Goal: Information Seeking & Learning: Learn about a topic

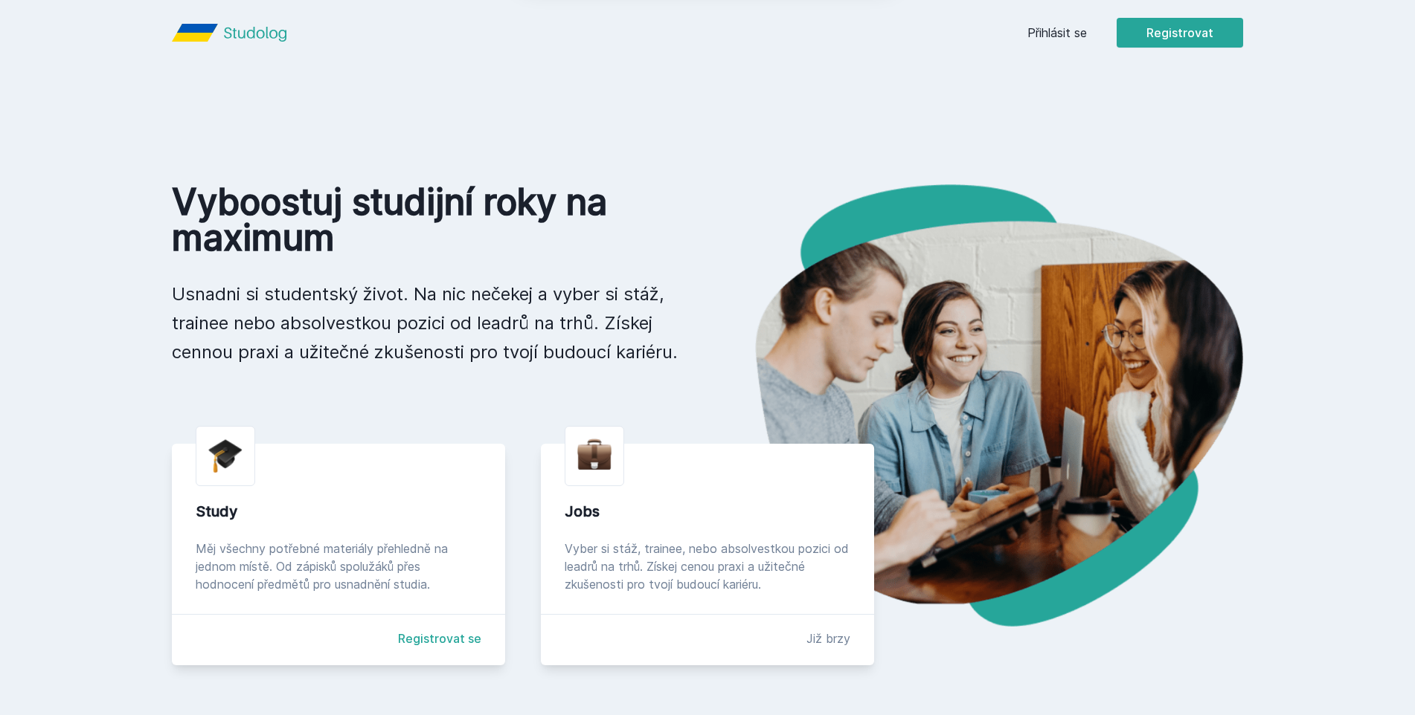
click at [703, 91] on button "Ne" at bounding box center [710, 95] width 54 height 37
click at [1050, 32] on link "Přihlásit se" at bounding box center [1056, 33] width 59 height 18
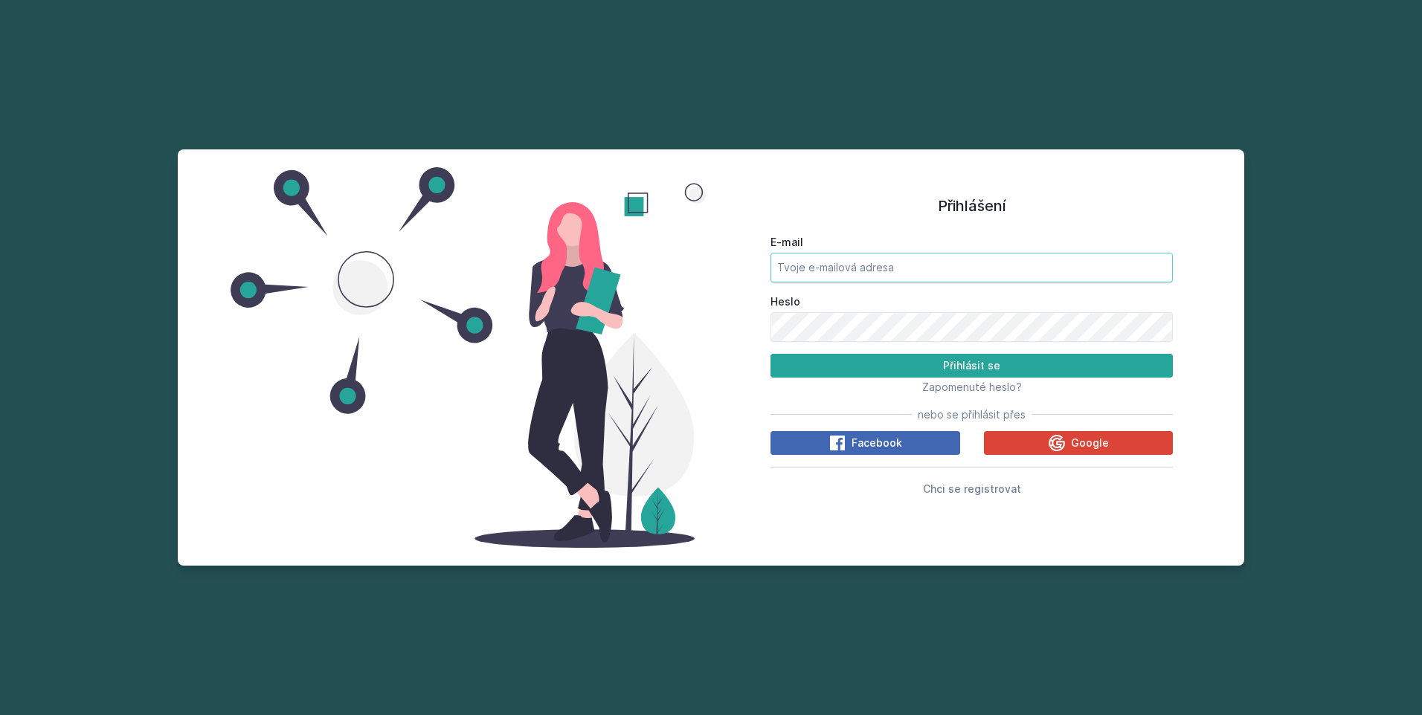
click at [775, 270] on input "E-mail" at bounding box center [972, 268] width 402 height 30
type input "[EMAIL_ADDRESS][DOMAIN_NAME]"
click at [835, 377] on button "Přihlásit se" at bounding box center [972, 366] width 402 height 24
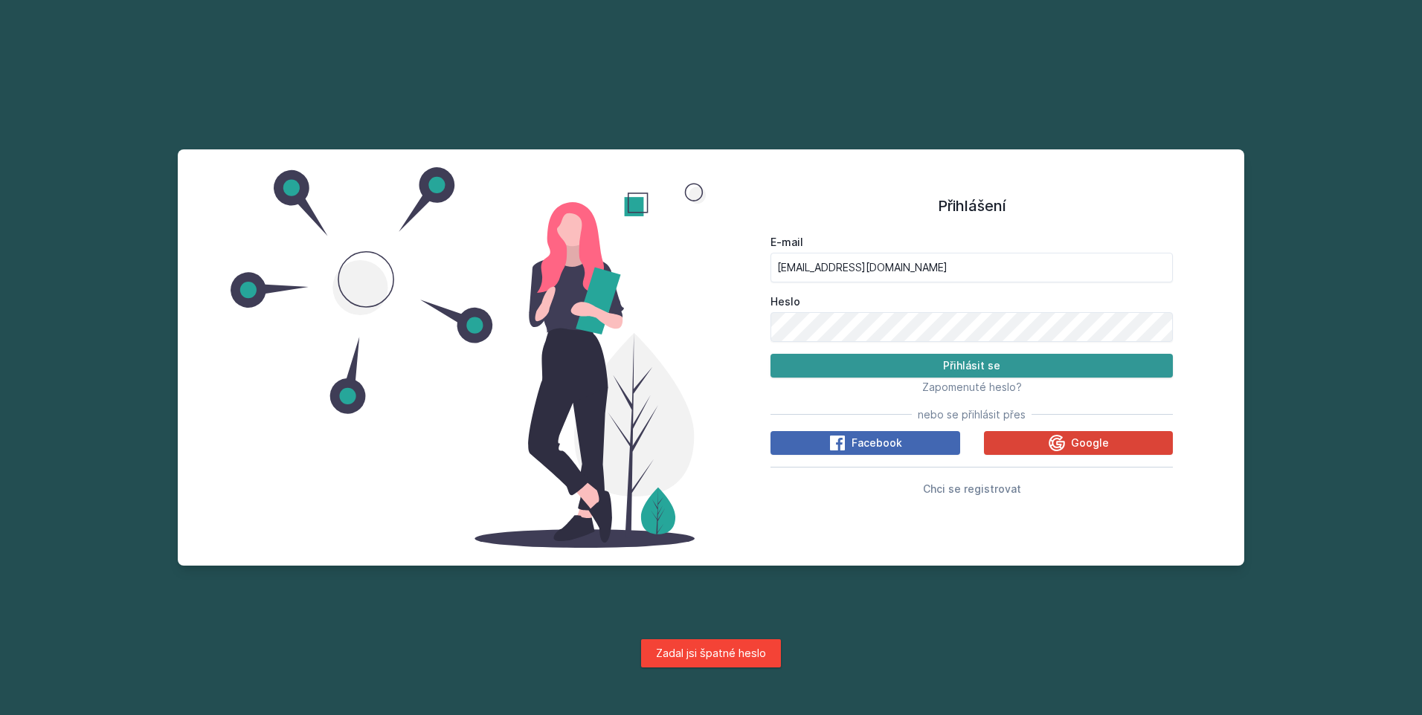
click at [848, 367] on button "Přihlásit se" at bounding box center [972, 366] width 402 height 24
click at [369, 344] on div "Přihlášení E-mail [EMAIL_ADDRESS][DOMAIN_NAME] Heslo Přihlásit se Zapomenuté he…" at bounding box center [711, 357] width 1067 height 416
click at [771, 354] on button "Přihlásit se" at bounding box center [972, 366] width 402 height 24
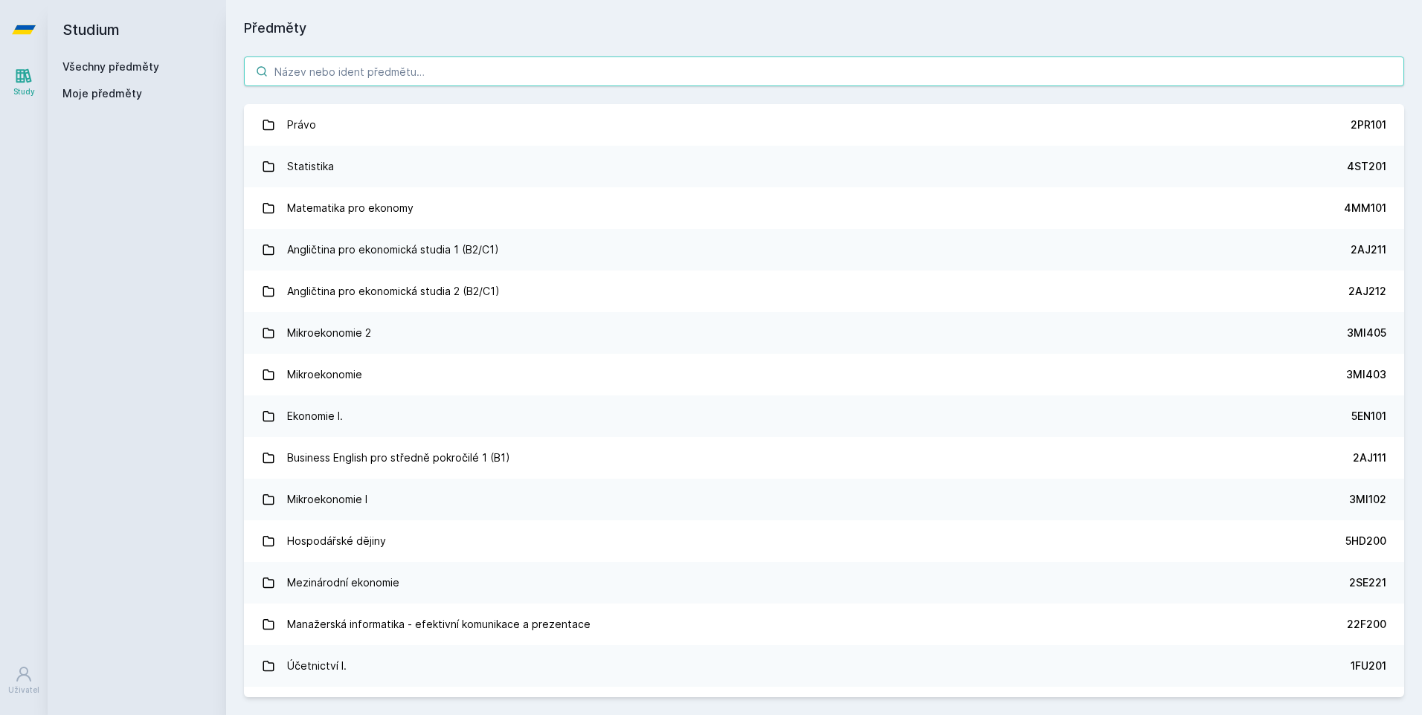
click at [335, 81] on input "search" at bounding box center [824, 72] width 1160 height 30
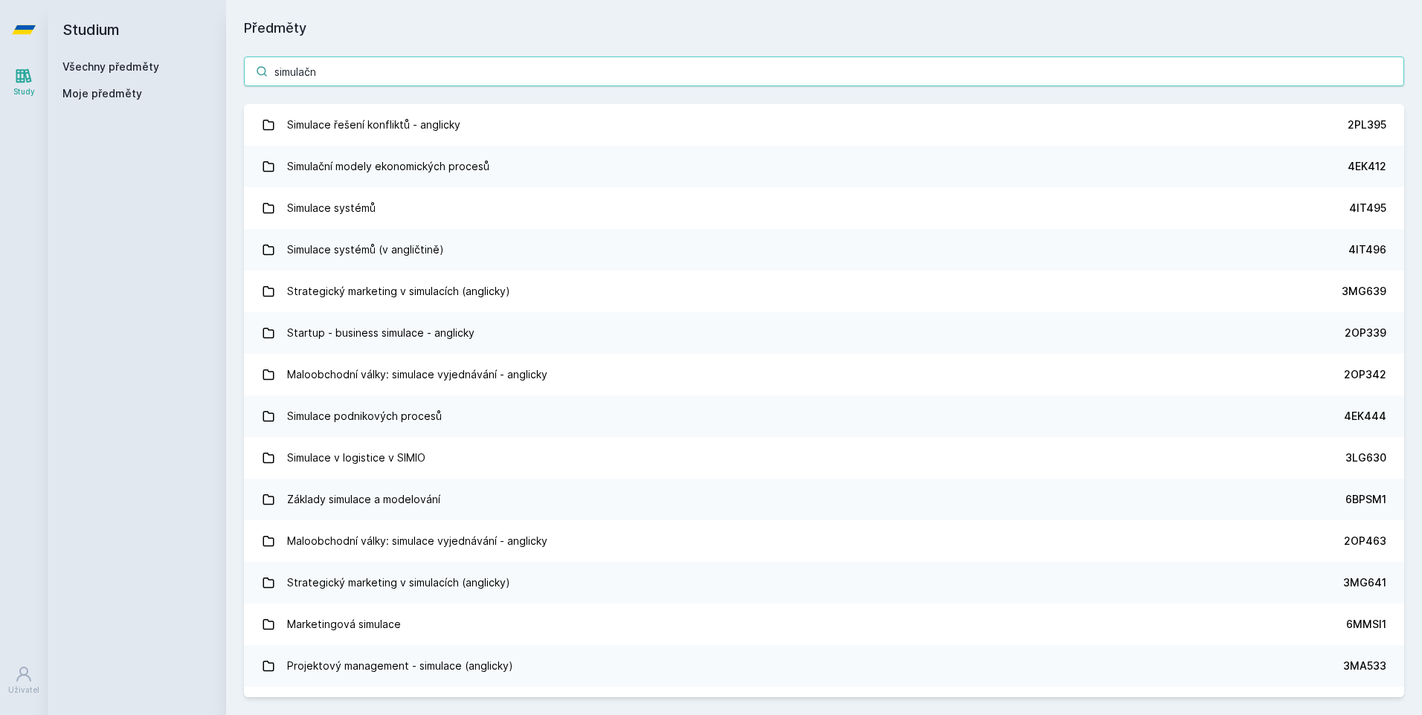
type input "simulační"
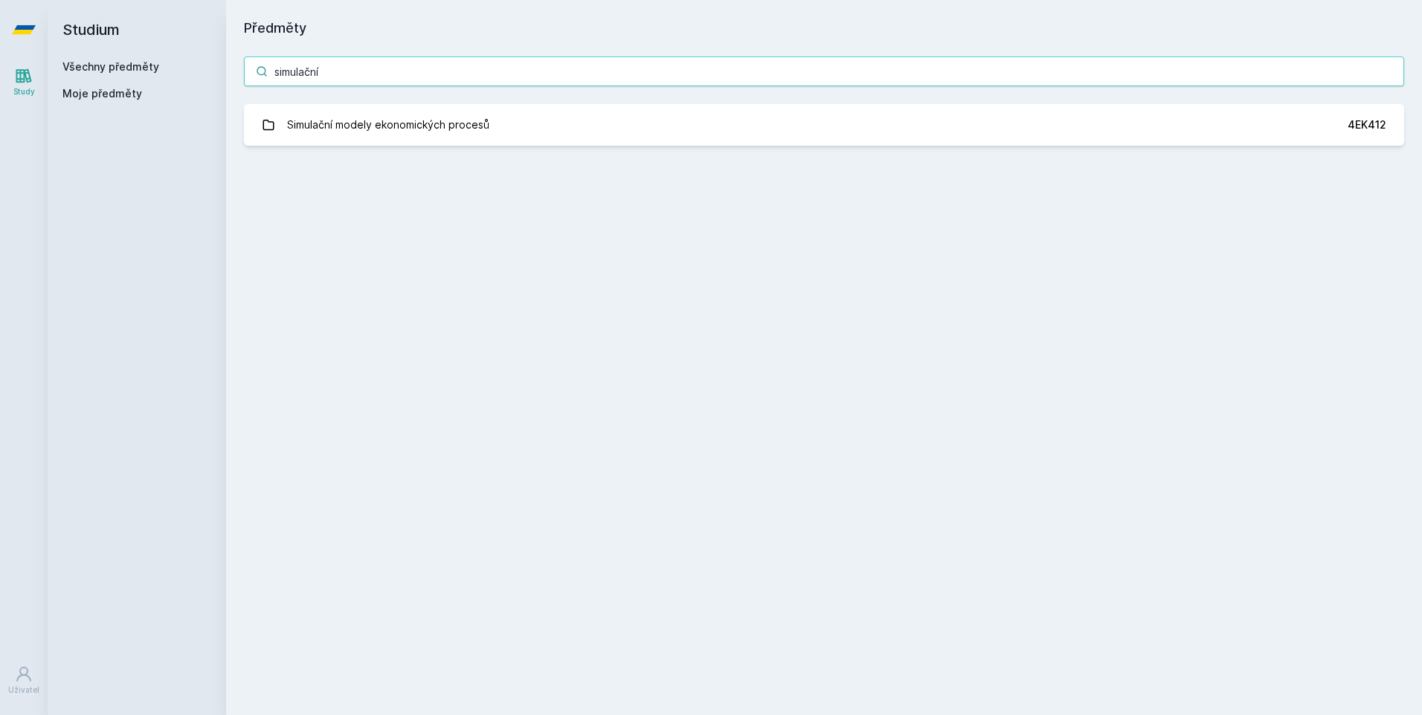
drag, startPoint x: 360, startPoint y: 71, endPoint x: 203, endPoint y: 79, distance: 157.1
click at [203, 79] on div "Studium Všechny předměty Moje předměty Předměty simulační Simulační modely ekon…" at bounding box center [735, 357] width 1374 height 715
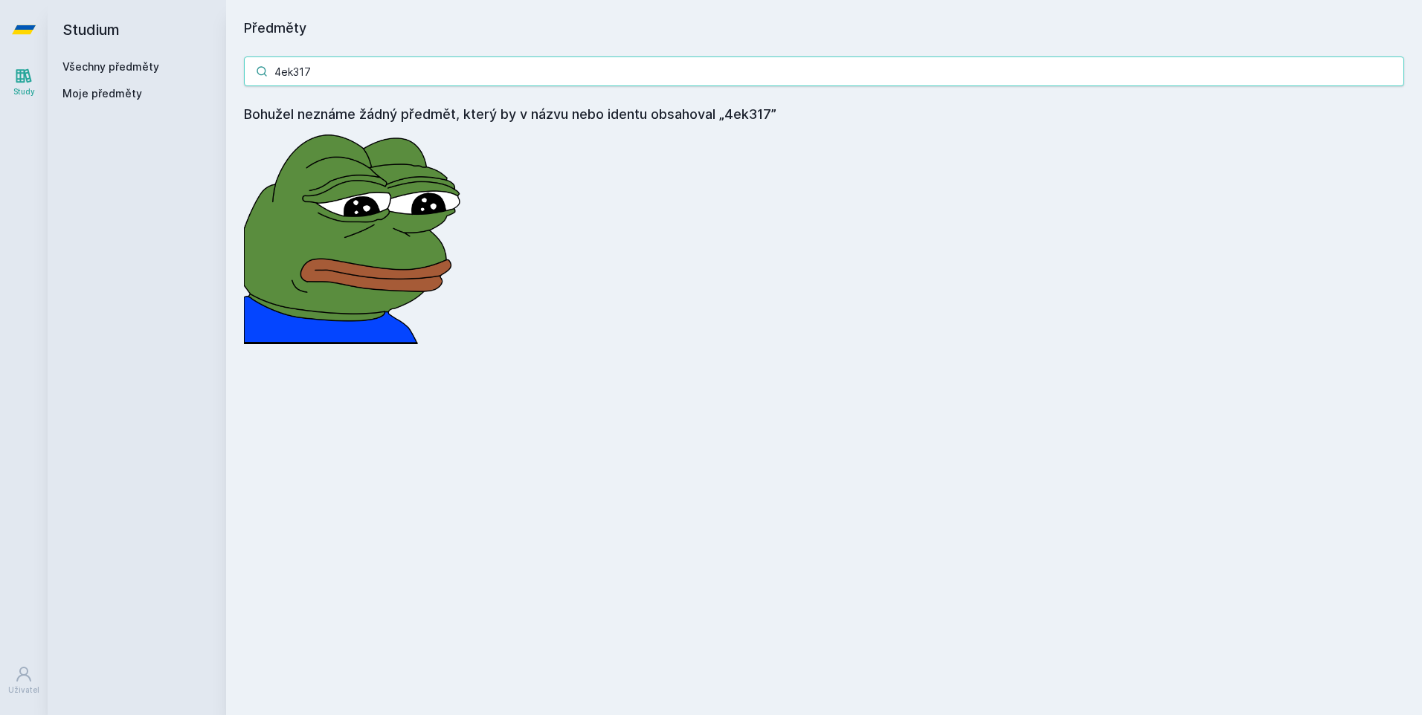
drag, startPoint x: 326, startPoint y: 68, endPoint x: 235, endPoint y: 70, distance: 90.7
click at [235, 70] on div "4ek317 Bohužel neznáme žádný předmět, který by v názvu nebo identu obsahoval „4…" at bounding box center [824, 201] width 1196 height 324
type input "4ek317"
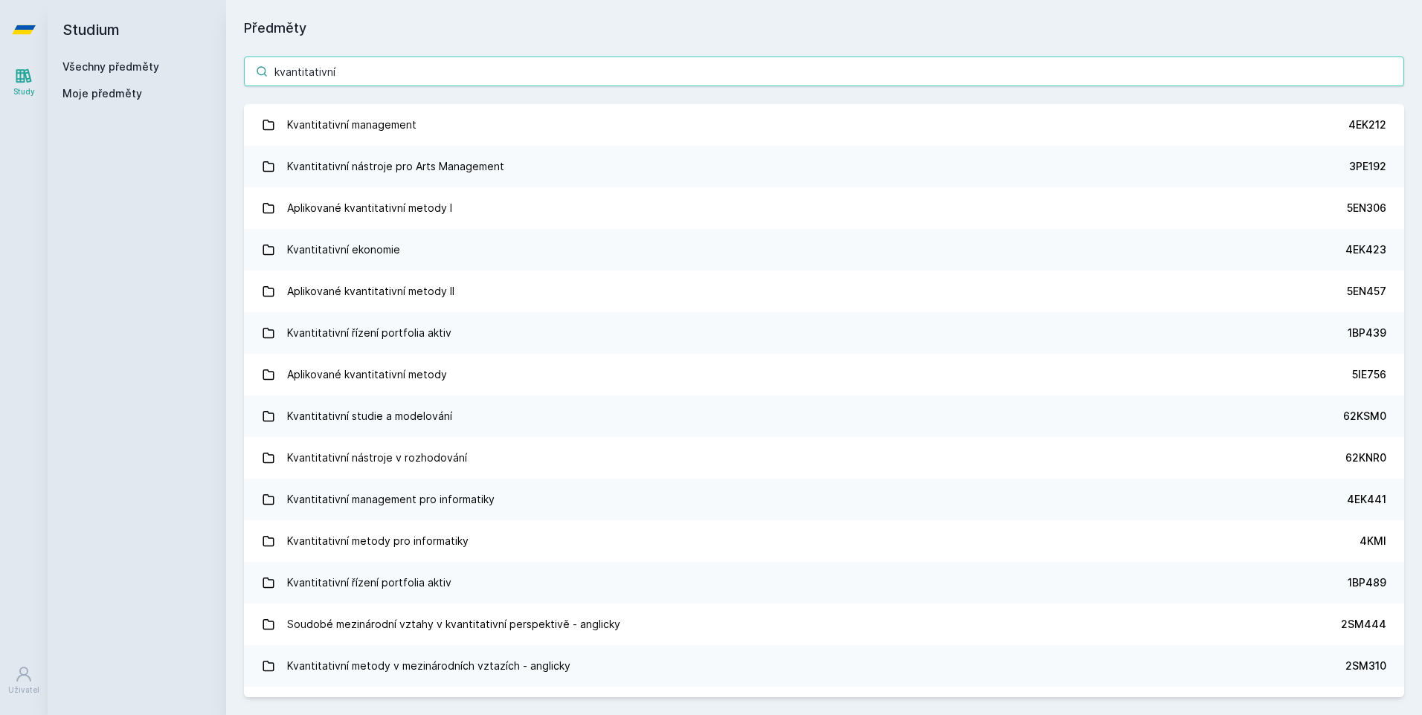
type input "kvantitativní"
click at [341, 107] on link "Kvantitativní management 4EK212" at bounding box center [824, 125] width 1160 height 42
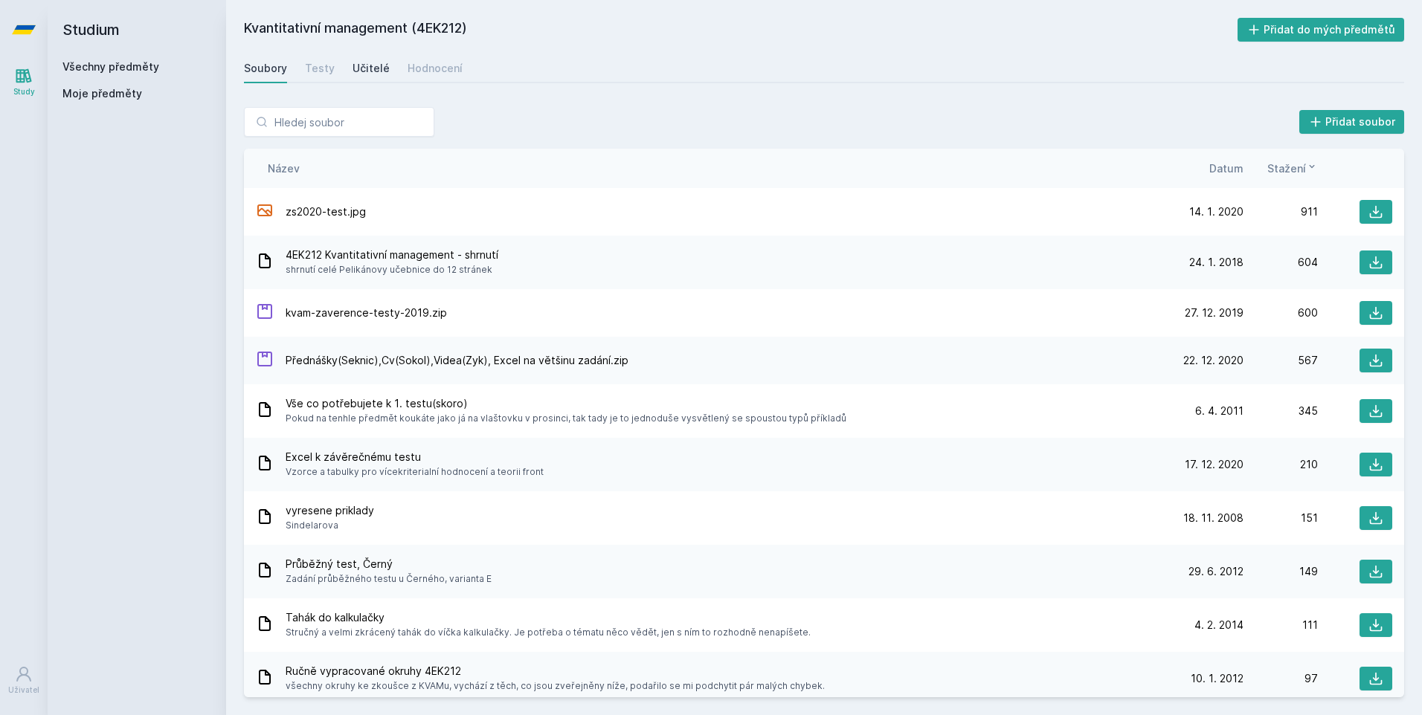
click at [360, 65] on div "Učitelé" at bounding box center [371, 68] width 37 height 15
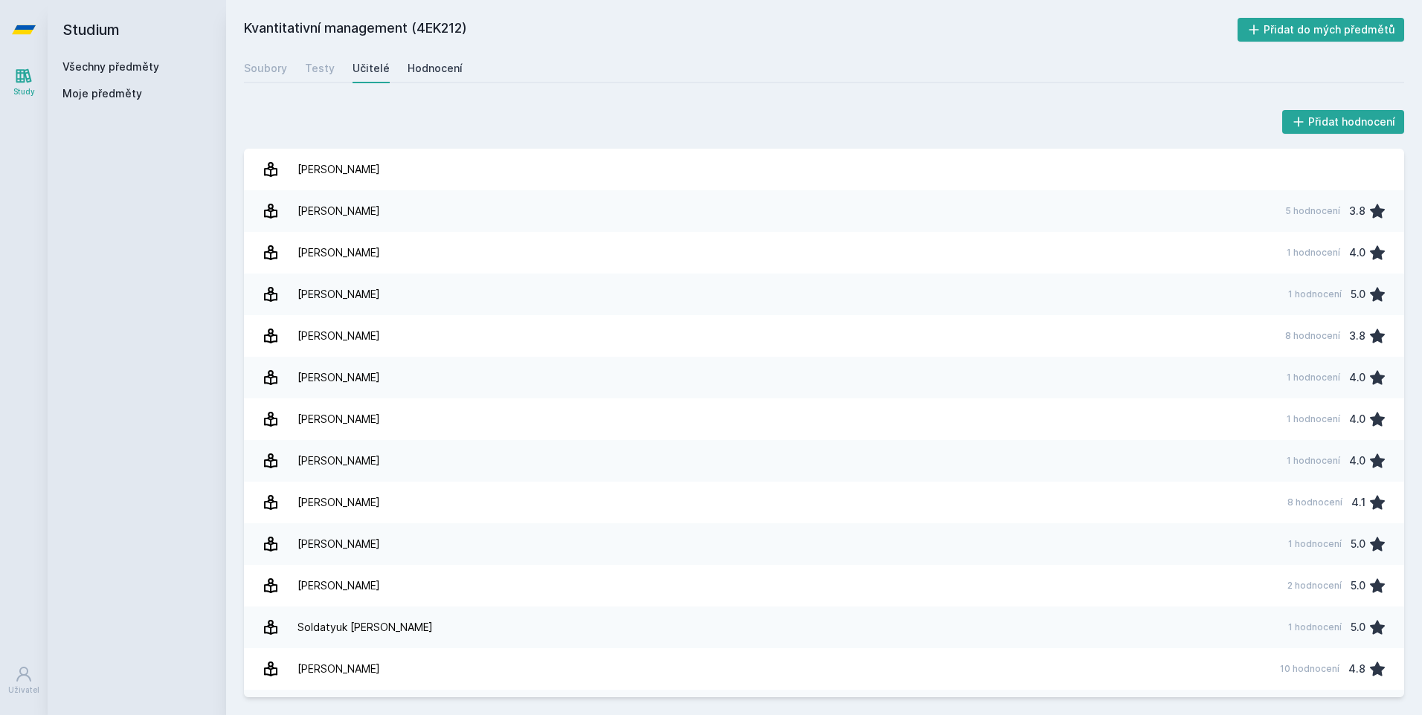
click at [451, 65] on div "Hodnocení" at bounding box center [435, 68] width 55 height 15
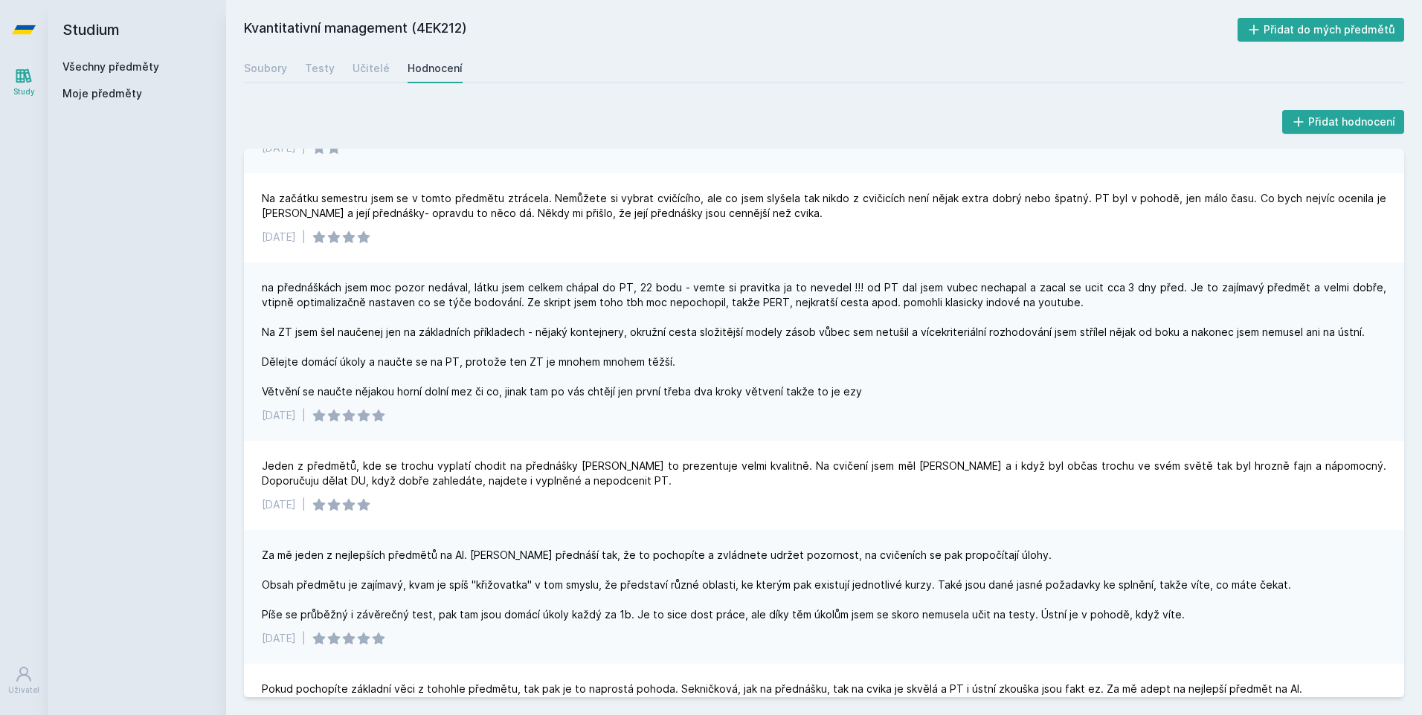
scroll to position [223, 0]
